Goal: Information Seeking & Learning: Learn about a topic

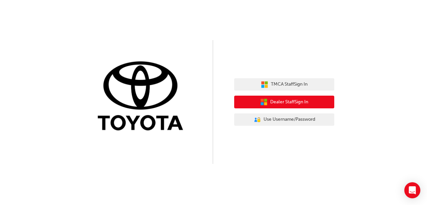
click at [300, 105] on span "Dealer Staff Sign In" at bounding box center [289, 102] width 38 height 8
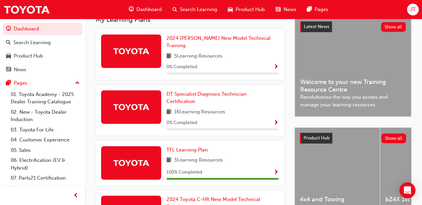
scroll to position [160, 0]
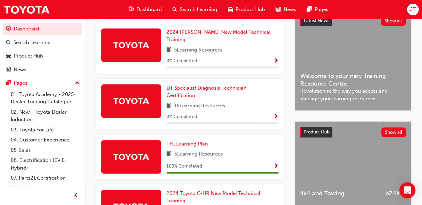
click at [276, 114] on span "Show Progress" at bounding box center [276, 117] width 5 height 6
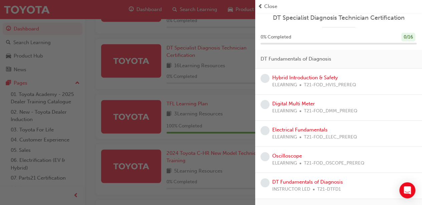
scroll to position [0, 0]
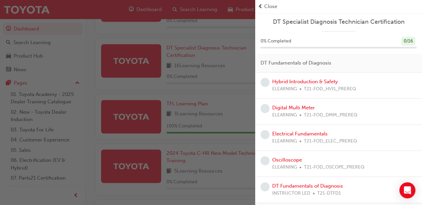
click at [265, 6] on span "Close" at bounding box center [270, 7] width 13 height 8
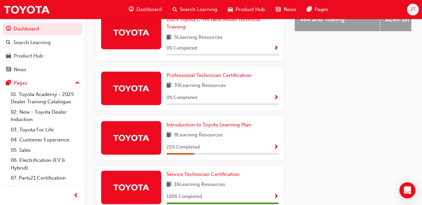
scroll to position [347, 0]
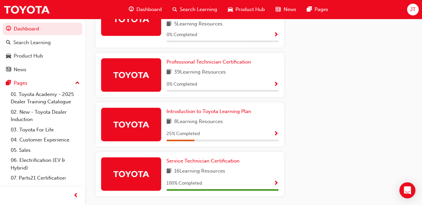
click at [276, 131] on span "Show Progress" at bounding box center [276, 134] width 5 height 6
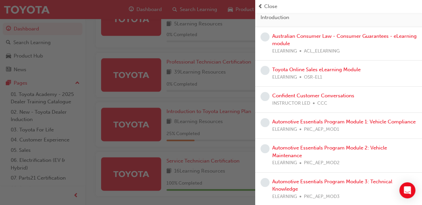
scroll to position [66, 0]
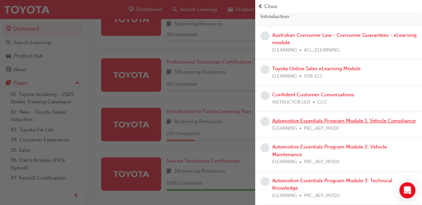
click at [316, 118] on link "Automotive Essentials Program Module 1: Vehicle Compliance" at bounding box center [344, 121] width 144 height 6
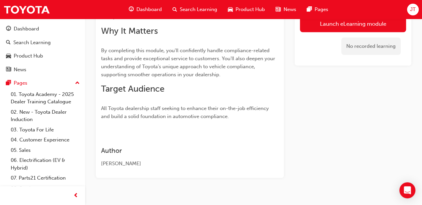
scroll to position [265, 0]
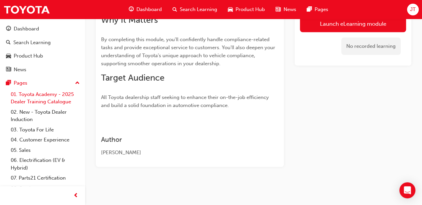
click at [55, 102] on link "01. Toyota Academy - 2025 Dealer Training Catalogue" at bounding box center [45, 98] width 74 height 18
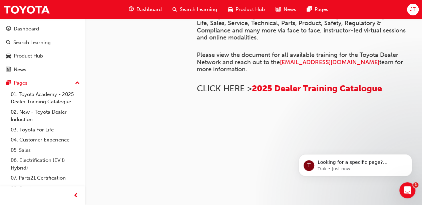
scroll to position [555, 0]
click at [26, 28] on div "Dashboard" at bounding box center [26, 29] width 25 height 8
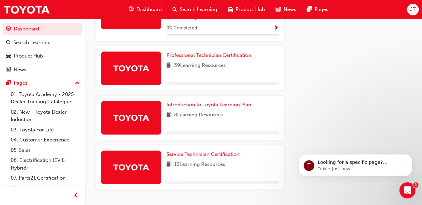
scroll to position [367, 0]
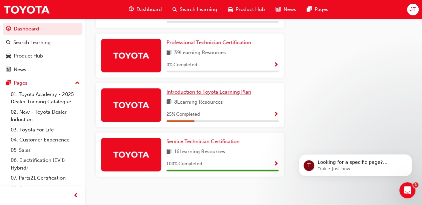
click at [189, 89] on span "Introduction to Toyota Learning Plan" at bounding box center [209, 92] width 85 height 6
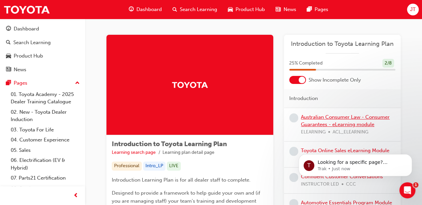
click at [319, 117] on link "Australian Consumer Law - Consumer Guarantees - eLearning module" at bounding box center [345, 121] width 89 height 14
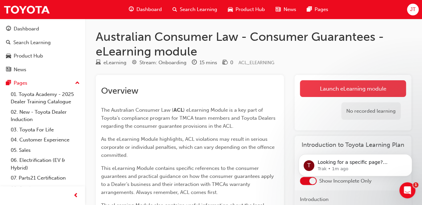
click at [334, 86] on link "Launch eLearning module" at bounding box center [353, 88] width 106 height 17
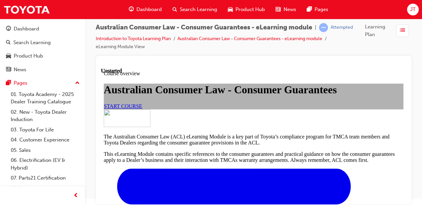
scroll to position [17, 0]
click at [142, 109] on link "START COURSE" at bounding box center [123, 106] width 38 height 6
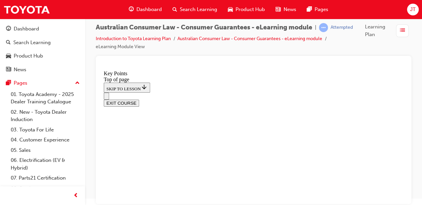
scroll to position [386, 0]
click at [404, 99] on div "EXIT COURSE" at bounding box center [254, 102] width 300 height 7
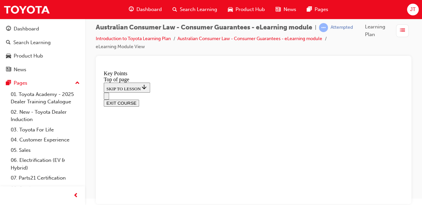
click at [404, 99] on div "EXIT COURSE" at bounding box center [254, 102] width 300 height 7
click at [403, 99] on div "EXIT COURSE" at bounding box center [254, 102] width 300 height 7
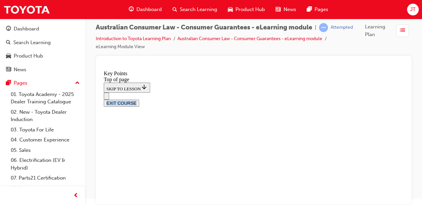
click at [403, 99] on div "EXIT COURSE" at bounding box center [254, 102] width 300 height 7
drag, startPoint x: 403, startPoint y: 71, endPoint x: 403, endPoint y: 178, distance: 107.5
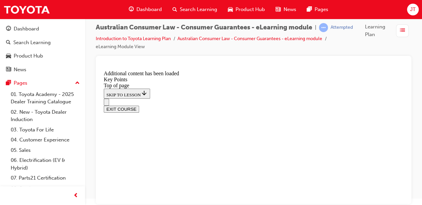
scroll to position [969, 0]
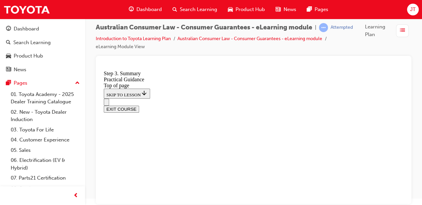
scroll to position [225, 0]
click at [404, 106] on div "EXIT COURSE" at bounding box center [254, 109] width 300 height 7
click at [403, 106] on div "EXIT COURSE" at bounding box center [254, 109] width 300 height 7
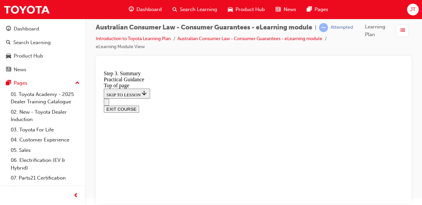
drag, startPoint x: 403, startPoint y: 70, endPoint x: 408, endPoint y: 123, distance: 52.6
click at [403, 106] on div "EXIT COURSE" at bounding box center [254, 109] width 300 height 7
drag, startPoint x: 417, startPoint y: 129, endPoint x: 410, endPoint y: 140, distance: 13.0
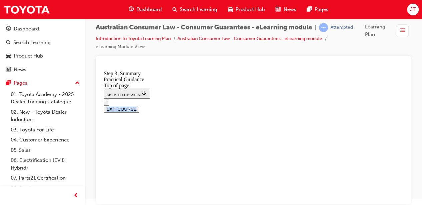
click at [404, 106] on div "EXIT COURSE" at bounding box center [254, 109] width 300 height 7
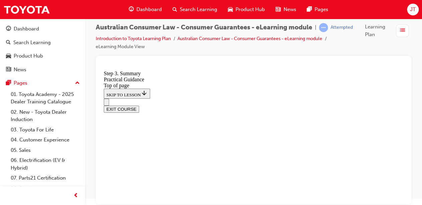
click at [404, 106] on div "EXIT COURSE" at bounding box center [254, 109] width 300 height 7
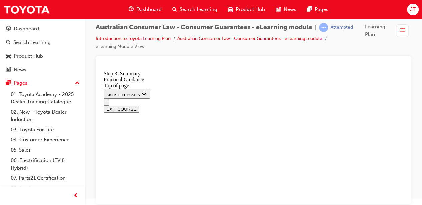
scroll to position [227, 0]
drag, startPoint x: 404, startPoint y: 71, endPoint x: 405, endPoint y: 64, distance: 6.8
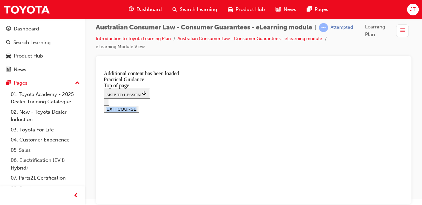
click at [404, 106] on div "EXIT COURSE" at bounding box center [254, 109] width 300 height 7
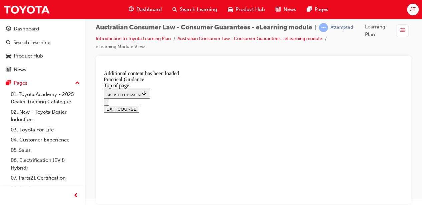
click at [404, 106] on div "EXIT COURSE" at bounding box center [254, 109] width 300 height 7
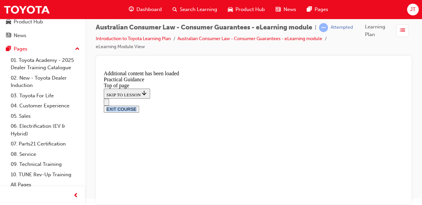
scroll to position [38, 0]
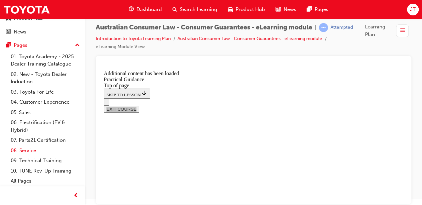
click at [39, 146] on link "08. Service" at bounding box center [45, 150] width 74 height 10
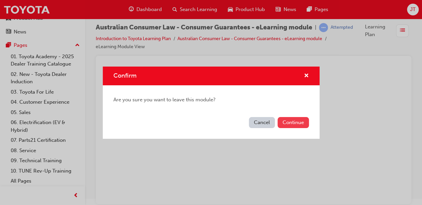
click at [294, 120] on button "Continue" at bounding box center [293, 122] width 31 height 11
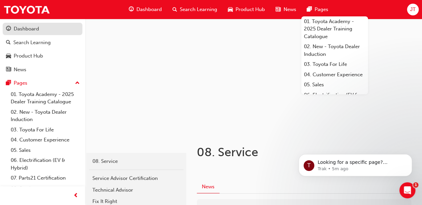
click at [31, 26] on div "Dashboard" at bounding box center [26, 29] width 25 height 8
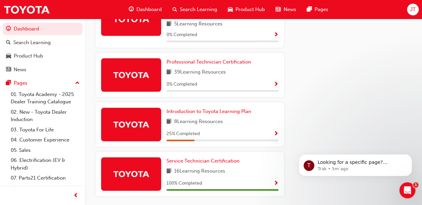
scroll to position [361, 0]
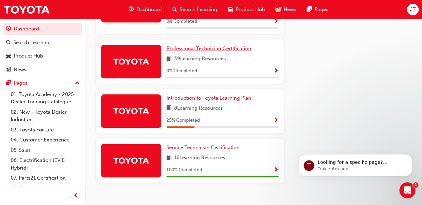
click at [215, 46] on span "Professional Technician Certification" at bounding box center [209, 48] width 85 height 6
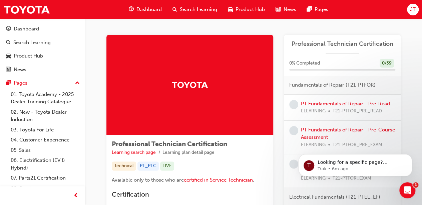
click at [335, 104] on link "PT Fundamentals of Repair - Pre-Read" at bounding box center [345, 103] width 89 height 6
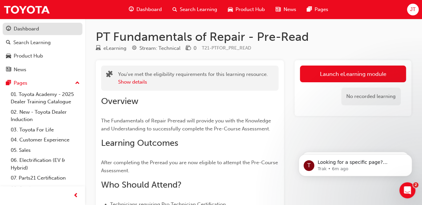
click at [28, 30] on div "Dashboard" at bounding box center [26, 29] width 25 height 8
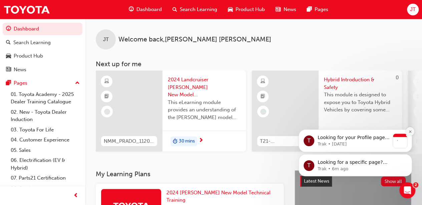
click at [412, 132] on icon "Dismiss notification" at bounding box center [411, 132] width 4 height 4
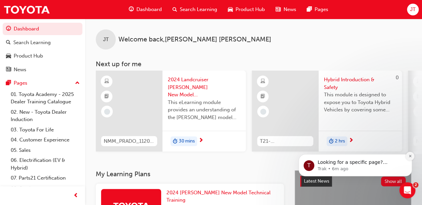
click at [411, 158] on button "Dismiss notification" at bounding box center [410, 156] width 9 height 9
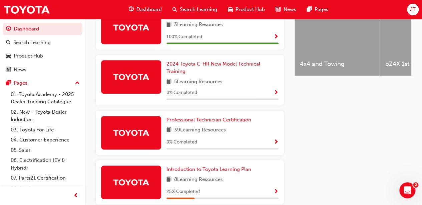
scroll to position [302, 0]
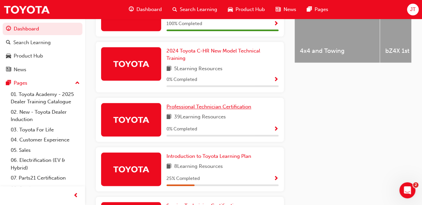
click at [217, 104] on span "Professional Technician Certification" at bounding box center [209, 107] width 85 height 6
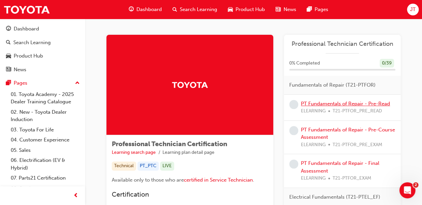
click at [349, 104] on link "PT Fundamentals of Repair - Pre-Read" at bounding box center [345, 103] width 89 height 6
click at [338, 128] on link "PT Fundamentals of Repair - Pre-Course Assessment" at bounding box center [348, 134] width 94 height 14
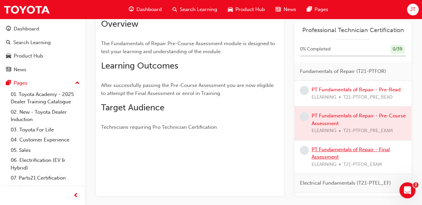
click at [333, 150] on link "PT Fundamentals of Repair - Final Assessment" at bounding box center [351, 153] width 78 height 14
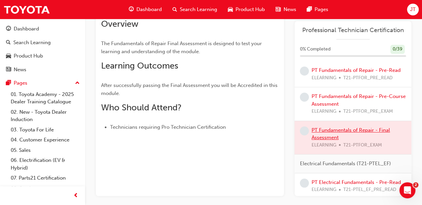
scroll to position [33, 0]
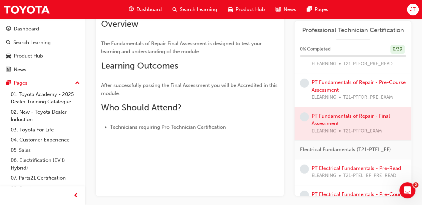
click at [321, 124] on div at bounding box center [353, 123] width 117 height 33
click at [321, 123] on div at bounding box center [353, 123] width 117 height 33
click at [333, 113] on div at bounding box center [353, 123] width 117 height 33
click at [339, 86] on link "PT Fundamentals of Repair - Pre-Course Assessment" at bounding box center [359, 86] width 94 height 14
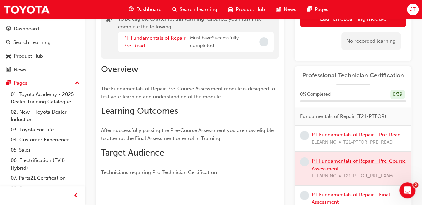
scroll to position [74, 0]
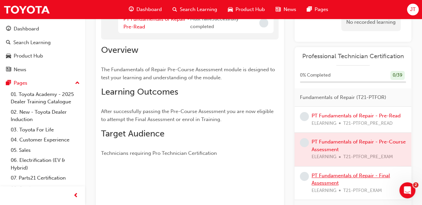
click at [337, 176] on link "PT Fundamentals of Repair - Final Assessment" at bounding box center [351, 179] width 78 height 14
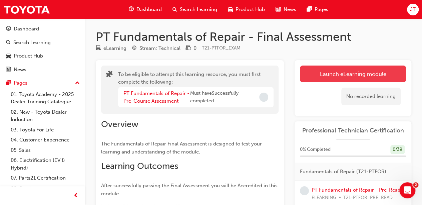
click at [349, 70] on button "Launch eLearning module" at bounding box center [353, 73] width 106 height 17
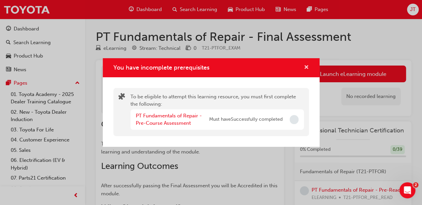
click at [307, 67] on span "cross-icon" at bounding box center [306, 68] width 5 height 6
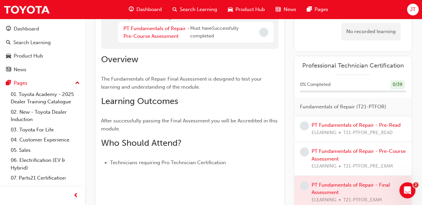
scroll to position [67, 0]
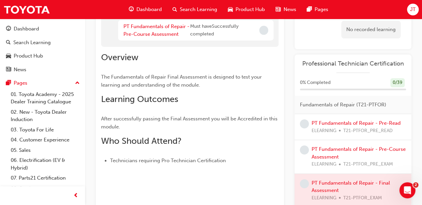
click at [341, 152] on div "PT Fundamentals of Repair - Pre-Course Assessment ELEARNING T21-PTFOR_PRE_EXAM" at bounding box center [359, 156] width 94 height 23
click at [341, 155] on link "PT Fundamentals of Repair - Pre-Course Assessment" at bounding box center [359, 153] width 94 height 14
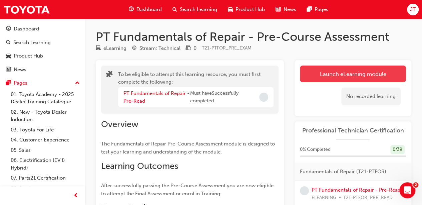
click at [347, 77] on button "Launch eLearning module" at bounding box center [353, 73] width 106 height 17
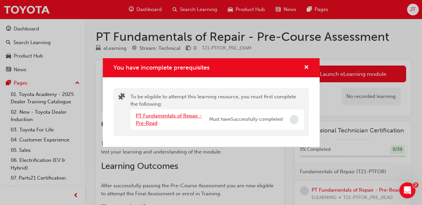
click at [173, 113] on link "PT Fundamentals of Repair - Pre-Read" at bounding box center [169, 120] width 66 height 14
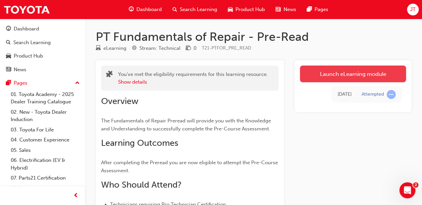
click at [351, 73] on link "Launch eLearning module" at bounding box center [353, 73] width 106 height 17
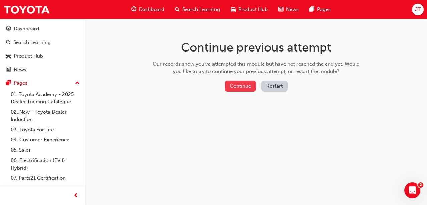
click at [242, 85] on button "Continue" at bounding box center [240, 85] width 31 height 11
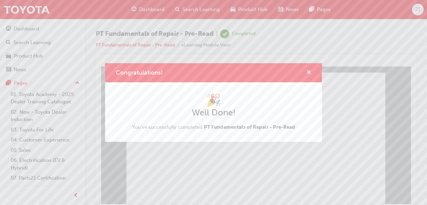
click at [307, 72] on span "cross-icon" at bounding box center [309, 73] width 5 height 6
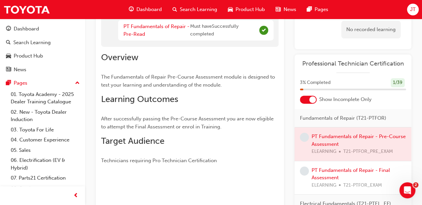
click at [330, 138] on div at bounding box center [353, 143] width 117 height 33
click at [331, 136] on div at bounding box center [353, 143] width 117 height 33
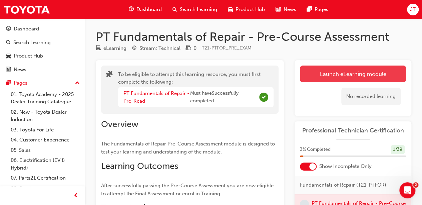
click at [357, 76] on button "Launch eLearning module" at bounding box center [353, 73] width 106 height 17
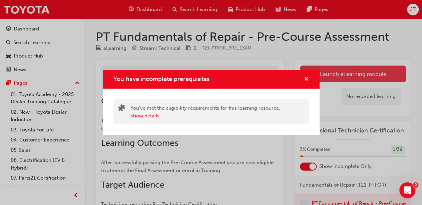
click at [307, 78] on span "cross-icon" at bounding box center [306, 79] width 5 height 6
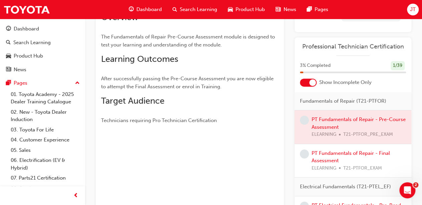
scroll to position [100, 0]
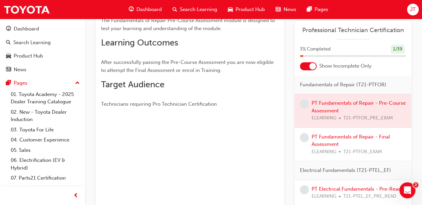
click at [331, 108] on div at bounding box center [353, 110] width 117 height 33
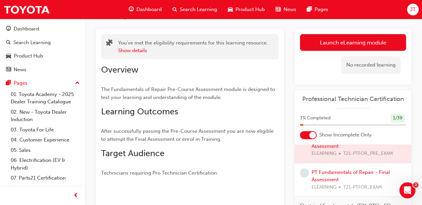
scroll to position [0, 0]
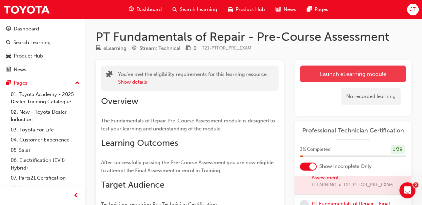
click at [321, 71] on button "Launch eLearning module" at bounding box center [353, 73] width 106 height 17
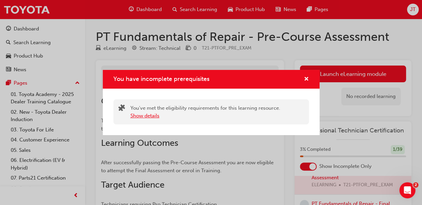
click at [152, 117] on button "Show details" at bounding box center [145, 116] width 29 height 8
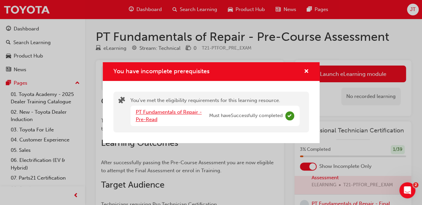
click at [162, 111] on link "PT Fundamentals of Repair - Pre-Read" at bounding box center [169, 116] width 66 height 14
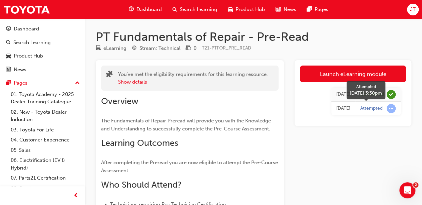
click at [389, 106] on span "learningRecordVerb_ATTEMPT-icon" at bounding box center [391, 108] width 9 height 9
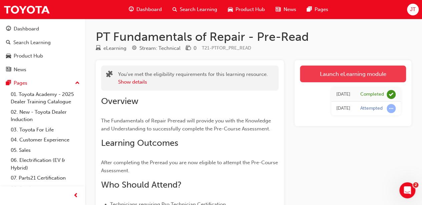
click at [359, 73] on link "Launch eLearning module" at bounding box center [353, 73] width 106 height 17
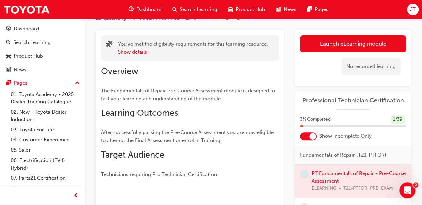
scroll to position [100, 0]
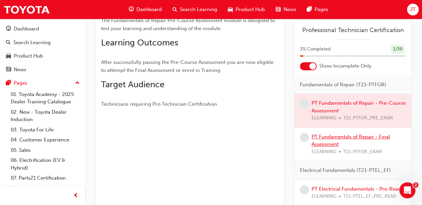
click at [341, 135] on link "PT Fundamentals of Repair - Final Assessment" at bounding box center [351, 141] width 78 height 14
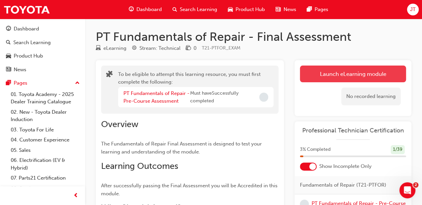
click at [343, 70] on button "Launch eLearning module" at bounding box center [353, 73] width 106 height 17
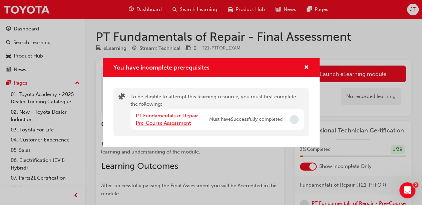
click at [166, 117] on link "PT Fundamentals of Repair - Pre-Course Assessment" at bounding box center [169, 120] width 66 height 14
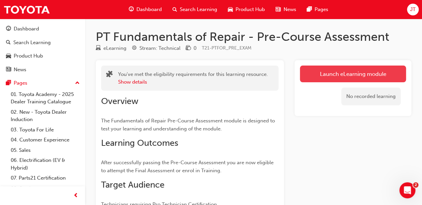
click at [375, 76] on link "Launch eLearning module" at bounding box center [353, 73] width 106 height 17
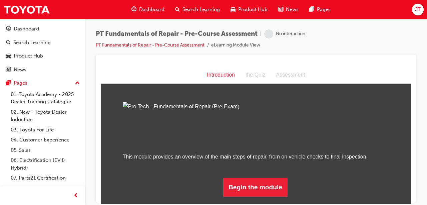
scroll to position [66, 0]
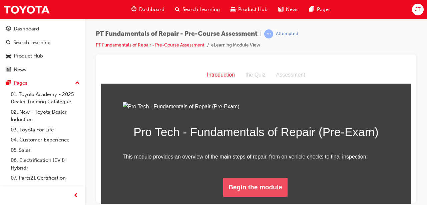
click at [244, 196] on button "Begin the module" at bounding box center [255, 186] width 64 height 19
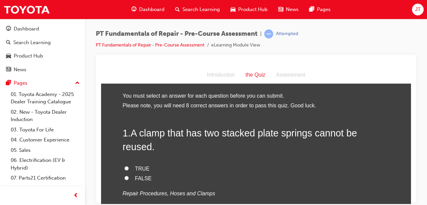
click at [125, 166] on input "TRUE" at bounding box center [127, 168] width 4 height 4
radio input "true"
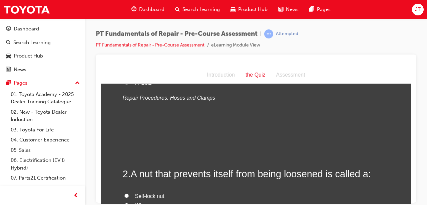
scroll to position [100, 0]
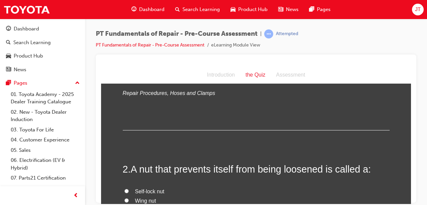
click at [125, 188] on input "Self-lock nut" at bounding box center [127, 190] width 4 height 4
radio input "true"
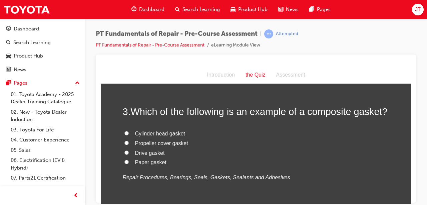
scroll to position [300, 0]
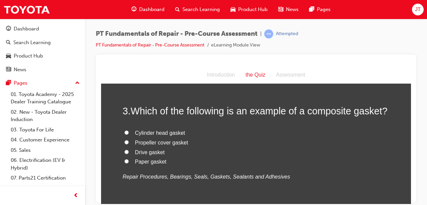
click at [125, 130] on input "Cylinder head gasket" at bounding box center [127, 132] width 4 height 4
radio input "true"
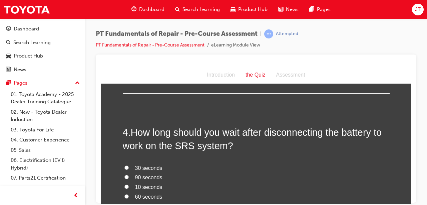
scroll to position [434, 0]
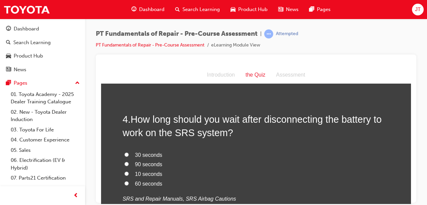
click at [123, 159] on label "90 seconds" at bounding box center [256, 164] width 267 height 10
click at [125, 161] on input "90 seconds" at bounding box center [127, 163] width 4 height 4
radio input "true"
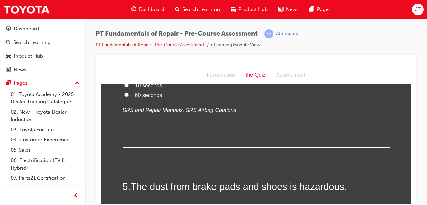
scroll to position [534, 0]
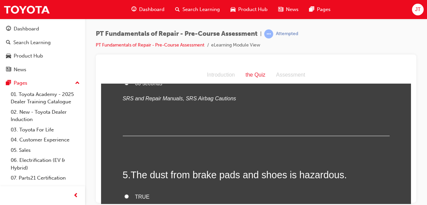
click at [125, 194] on input "TRUE" at bounding box center [127, 196] width 4 height 4
radio input "true"
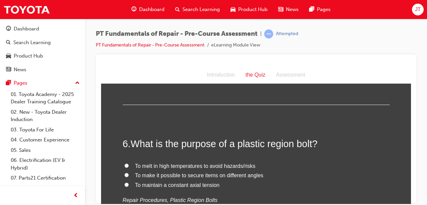
scroll to position [701, 0]
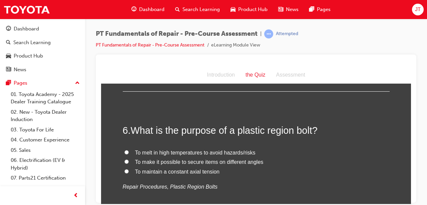
click at [125, 169] on input "To maintain a constant axial tension" at bounding box center [127, 171] width 4 height 4
radio input "true"
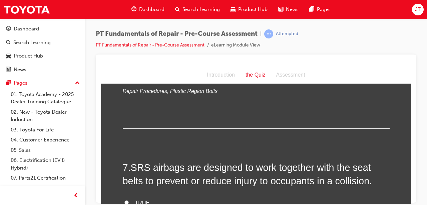
scroll to position [835, 0]
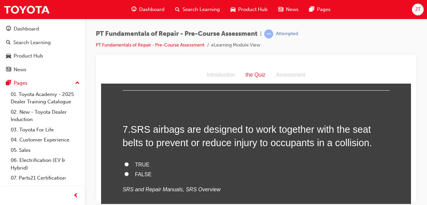
click at [123, 160] on label "TRUE" at bounding box center [256, 165] width 267 height 10
click at [125, 162] on input "TRUE" at bounding box center [127, 164] width 4 height 4
radio input "true"
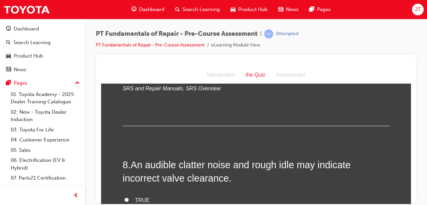
scroll to position [968, 0]
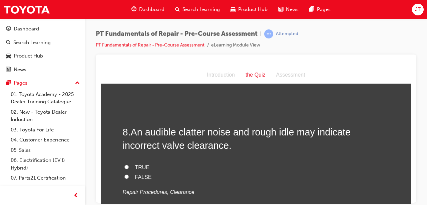
click at [125, 164] on input "TRUE" at bounding box center [127, 166] width 4 height 4
radio input "true"
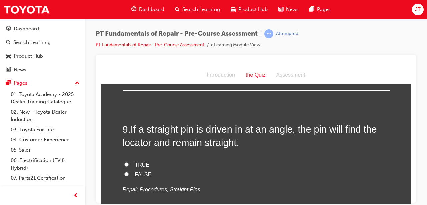
scroll to position [1102, 0]
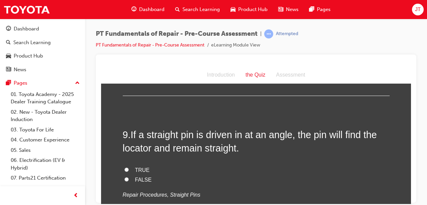
click at [125, 177] on input "FALSE" at bounding box center [127, 179] width 4 height 4
radio input "true"
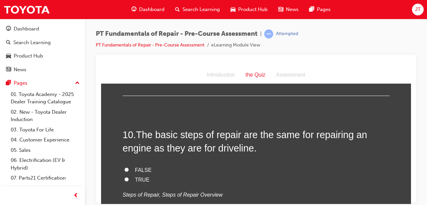
scroll to position [1235, 0]
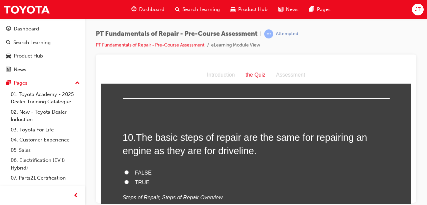
click at [149, 12] on span "Dashboard" at bounding box center [151, 10] width 25 height 8
click at [126, 179] on input "TRUE" at bounding box center [127, 181] width 4 height 4
radio input "true"
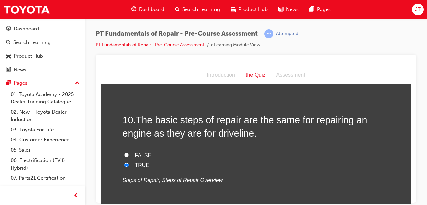
scroll to position [1302, 0]
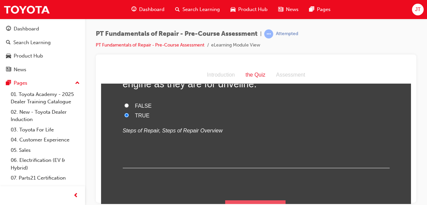
click at [236, 200] on button "Submit Answers" at bounding box center [255, 209] width 61 height 19
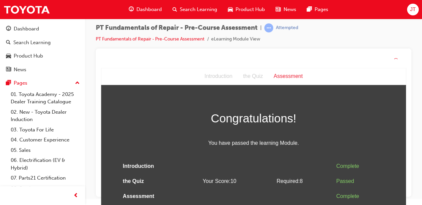
scroll to position [0, 0]
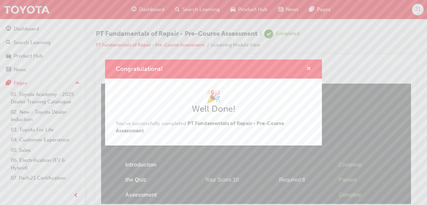
click at [307, 66] on span "cross-icon" at bounding box center [309, 69] width 5 height 6
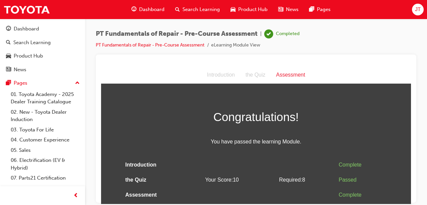
click at [288, 73] on div "Assessment" at bounding box center [291, 75] width 40 height 10
click at [290, 76] on div "Assessment" at bounding box center [291, 75] width 40 height 10
click at [45, 28] on div "Dashboard" at bounding box center [42, 29] width 73 height 8
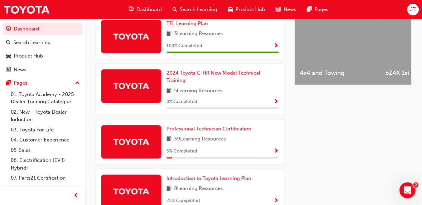
scroll to position [334, 0]
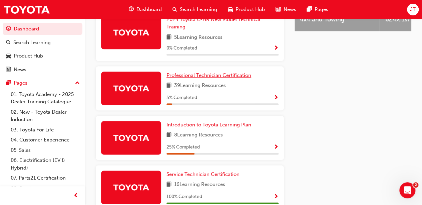
click at [203, 73] on span "Professional Technician Certification" at bounding box center [209, 75] width 85 height 6
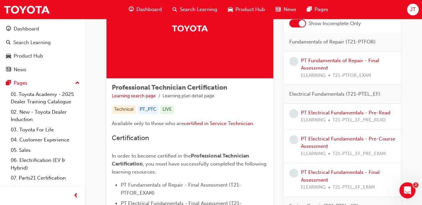
scroll to position [67, 0]
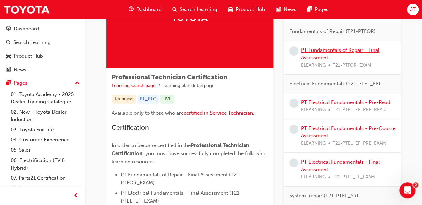
click at [321, 56] on link "PT Fundamentals of Repair - Final Assessment" at bounding box center [340, 54] width 78 height 14
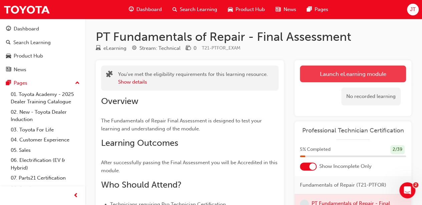
click at [353, 74] on link "Launch eLearning module" at bounding box center [353, 73] width 106 height 17
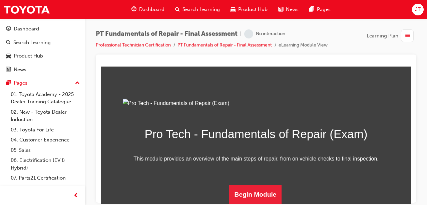
scroll to position [104, 0]
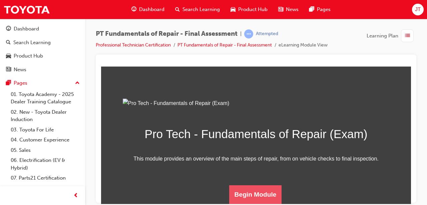
click at [239, 194] on button "Begin Module" at bounding box center [255, 194] width 53 height 19
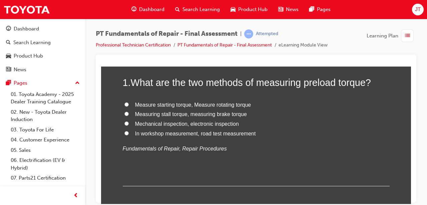
scroll to position [67, 0]
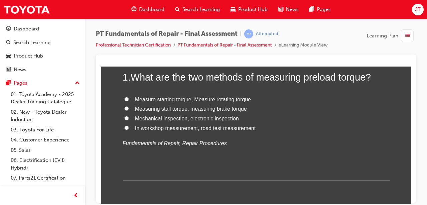
click at [126, 98] on input "Measure starting torque, Measure rotating torque" at bounding box center [127, 98] width 4 height 4
radio input "true"
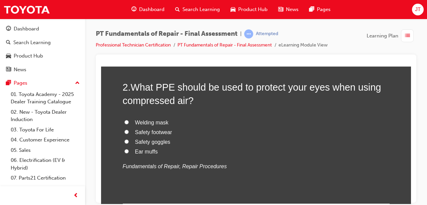
scroll to position [200, 0]
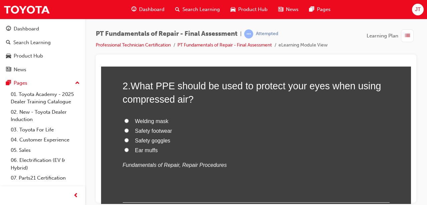
click at [125, 139] on input "Safety goggles" at bounding box center [127, 140] width 4 height 4
radio input "true"
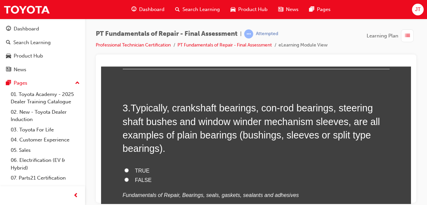
scroll to position [334, 0]
click at [125, 167] on input "TRUE" at bounding box center [127, 169] width 4 height 4
radio input "true"
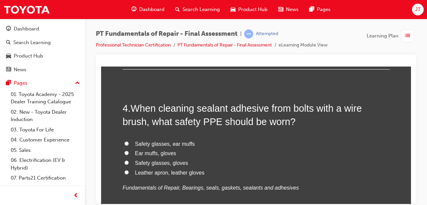
scroll to position [501, 0]
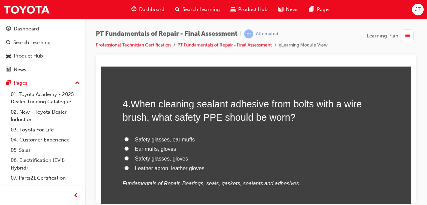
click at [125, 156] on input "Safety glasses, gloves" at bounding box center [127, 158] width 4 height 4
radio input "true"
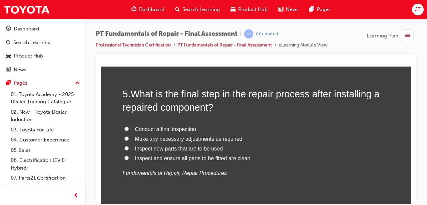
scroll to position [668, 0]
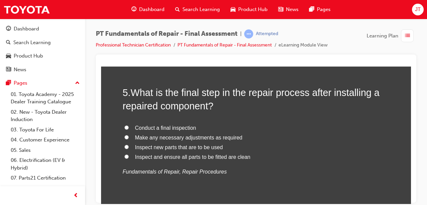
click at [125, 126] on input "Conduct a final inspection" at bounding box center [127, 127] width 4 height 4
radio input "true"
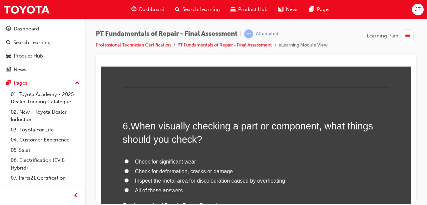
scroll to position [801, 0]
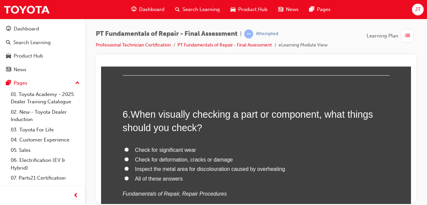
click at [125, 177] on input "All of these answers" at bounding box center [127, 178] width 4 height 4
radio input "true"
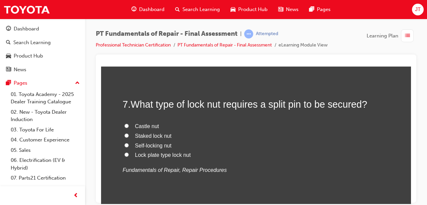
scroll to position [968, 0]
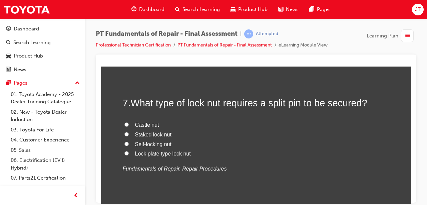
click at [126, 123] on input "Castle nut" at bounding box center [127, 124] width 4 height 4
radio input "true"
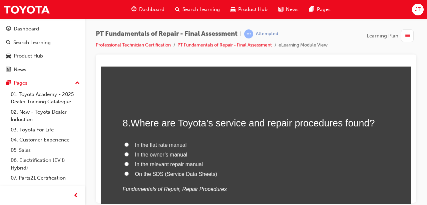
scroll to position [1102, 0]
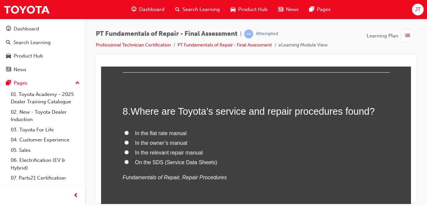
click at [125, 150] on input "In the relevant repair manual" at bounding box center [127, 152] width 4 height 4
radio input "true"
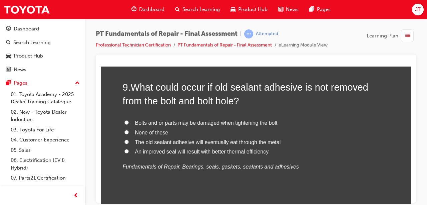
scroll to position [1269, 0]
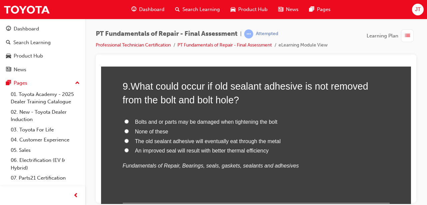
click at [126, 121] on label "Bolts and or parts may be damaged when tightening the bolt" at bounding box center [256, 122] width 267 height 10
click at [126, 121] on input "Bolts and or parts may be damaged when tightening the bolt" at bounding box center [127, 121] width 4 height 4
radio input "true"
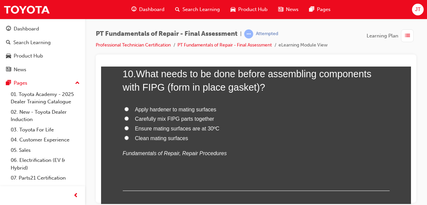
scroll to position [1436, 0]
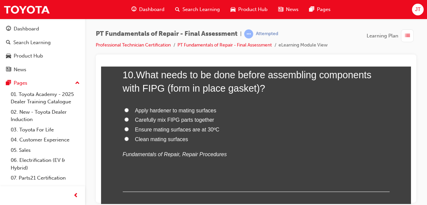
click at [125, 128] on input "Ensure mating surfaces are at 30ºC" at bounding box center [127, 129] width 4 height 4
radio input "true"
click at [125, 140] on label "Clean mating surfaces" at bounding box center [256, 139] width 267 height 10
click at [125, 140] on input "Clean mating surfaces" at bounding box center [127, 138] width 4 height 4
radio input "true"
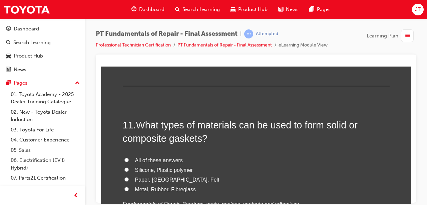
scroll to position [1569, 0]
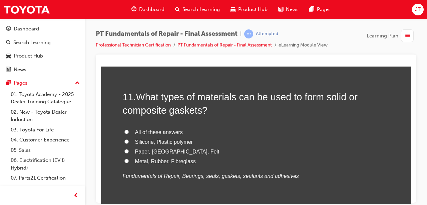
click at [128, 138] on label "Silicone, Plastic polymer" at bounding box center [256, 142] width 267 height 10
click at [128, 139] on input "Silicone, Plastic polymer" at bounding box center [127, 141] width 4 height 4
radio input "true"
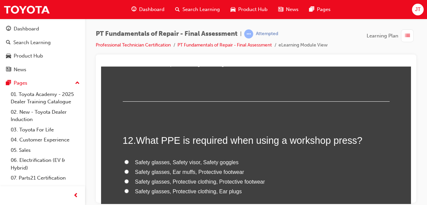
scroll to position [1703, 0]
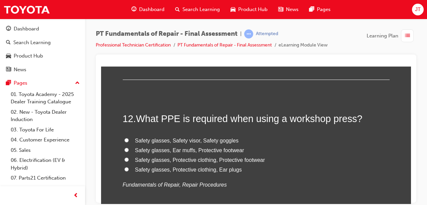
click at [125, 148] on input "Safety glasses, Ear muffs, Protective footwear" at bounding box center [127, 149] width 4 height 4
radio input "true"
click at [125, 157] on input "Safety glasses, Protective clothing, Protective footwear" at bounding box center [127, 159] width 4 height 4
radio input "true"
click at [125, 168] on input "Safety glasses, Protective clothing, Ear plugs" at bounding box center [127, 169] width 4 height 4
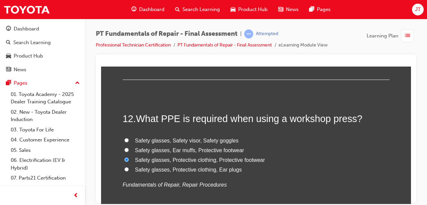
radio input "true"
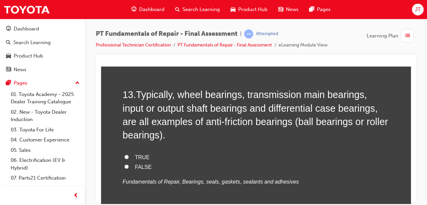
scroll to position [1870, 0]
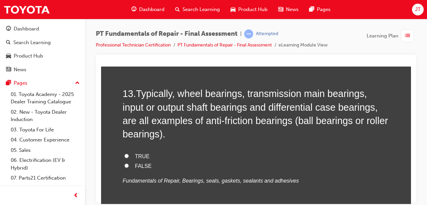
click at [125, 153] on input "TRUE" at bounding box center [127, 155] width 4 height 4
radio input "true"
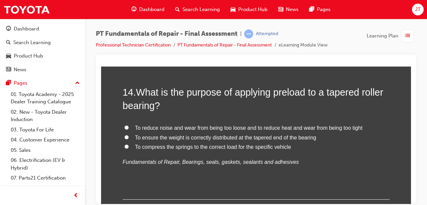
scroll to position [2037, 0]
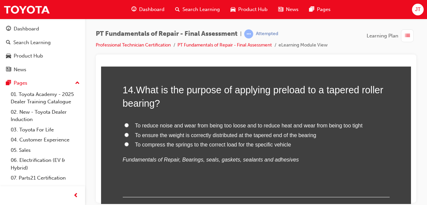
click at [125, 123] on input "To reduce noise and wear from being too loose and to reduce heat and wear from …" at bounding box center [127, 125] width 4 height 4
radio input "true"
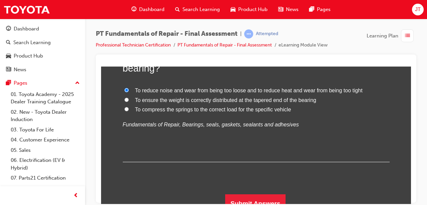
scroll to position [2079, 0]
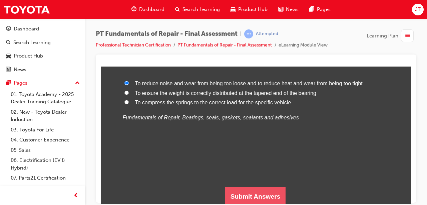
click at [238, 196] on button "Submit Answers" at bounding box center [255, 196] width 61 height 19
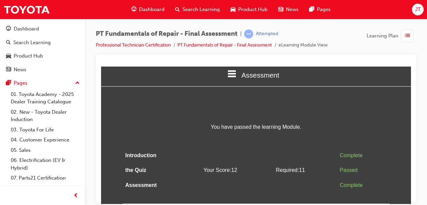
scroll to position [0, 0]
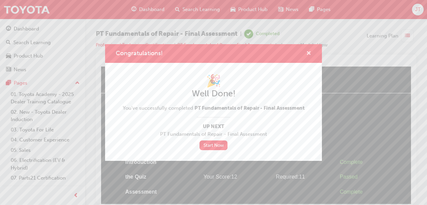
click at [309, 54] on span "cross-icon" at bounding box center [309, 54] width 5 height 6
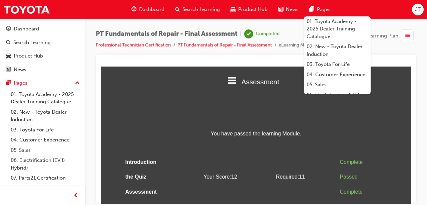
click at [415, 10] on div "JT" at bounding box center [418, 10] width 12 height 12
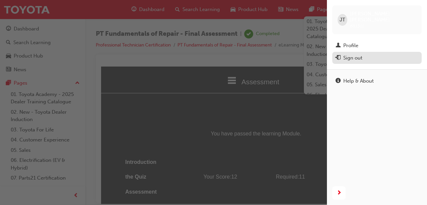
click at [363, 54] on div "Sign out" at bounding box center [377, 58] width 83 height 8
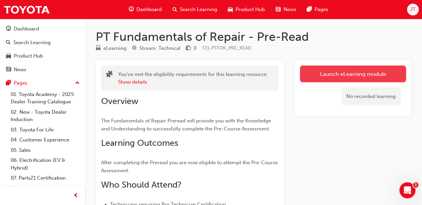
click at [343, 70] on link "Launch eLearning module" at bounding box center [353, 73] width 106 height 17
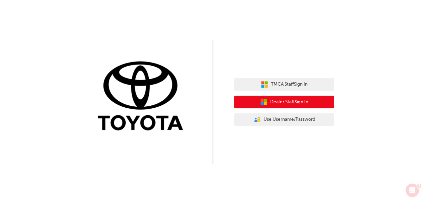
click at [308, 100] on span "Dealer Staff Sign In" at bounding box center [289, 102] width 38 height 8
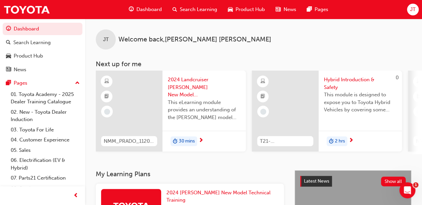
click at [408, 11] on div "JT" at bounding box center [413, 10] width 12 height 12
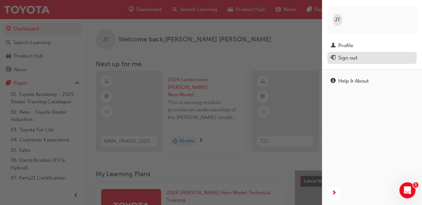
click at [357, 54] on div "Sign out" at bounding box center [348, 58] width 19 height 8
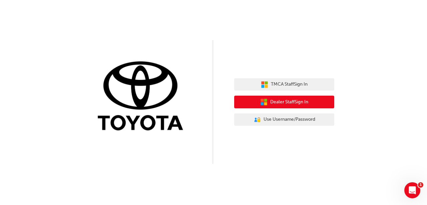
click at [301, 104] on span "Dealer Staff Sign In" at bounding box center [289, 102] width 38 height 8
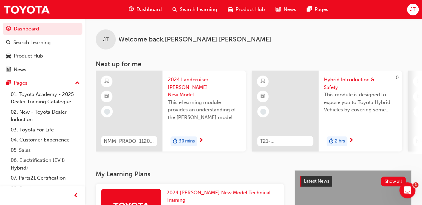
click at [411, 6] on span "JT" at bounding box center [413, 10] width 6 height 8
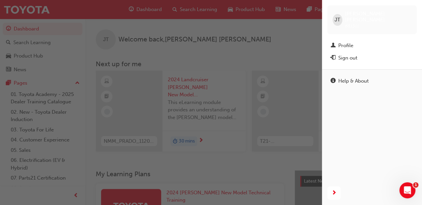
click at [338, 16] on span "JT" at bounding box center [338, 20] width 6 height 8
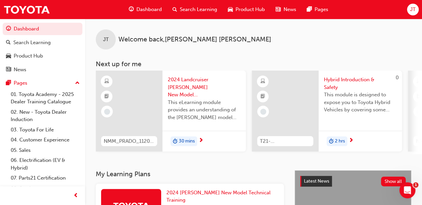
click at [415, 11] on span "JT" at bounding box center [413, 10] width 6 height 8
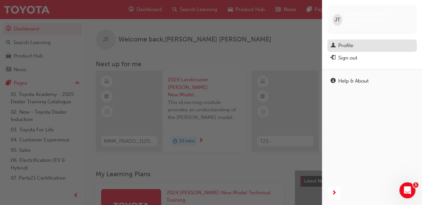
click at [364, 39] on link "Profile" at bounding box center [372, 45] width 89 height 12
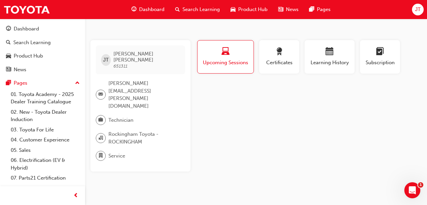
click at [421, 11] on span "JT" at bounding box center [418, 10] width 6 height 8
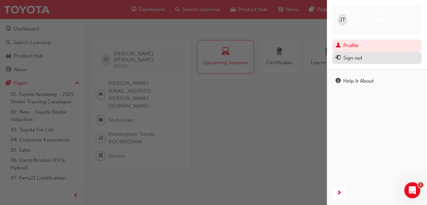
click at [356, 54] on div "Sign out" at bounding box center [353, 58] width 19 height 8
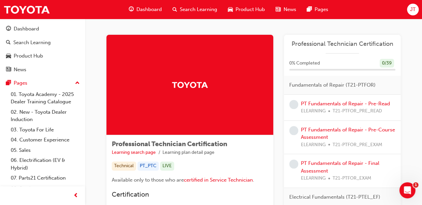
click at [409, 13] on div "JT" at bounding box center [413, 10] width 12 height 12
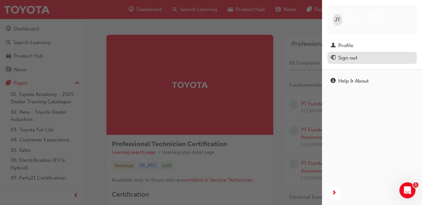
click at [347, 54] on div "Sign out" at bounding box center [348, 58] width 19 height 8
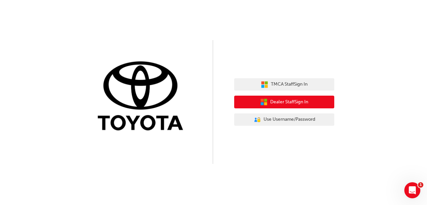
click at [310, 102] on button "Dealer Staff Sign In" at bounding box center [284, 101] width 100 height 13
